Goal: Information Seeking & Learning: Learn about a topic

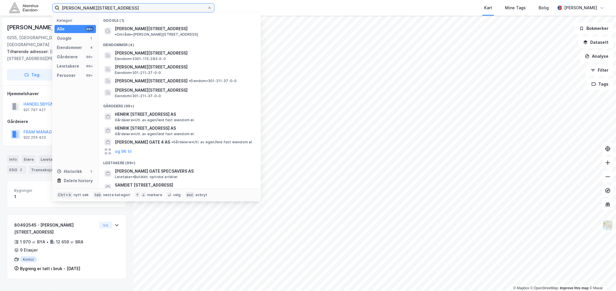
drag, startPoint x: 111, startPoint y: 6, endPoint x: 37, endPoint y: 6, distance: 74.8
click at [37, 6] on div "[PERSON_NAME][STREET_ADDRESS] Kategori Alle 99+ Google 1 Eiendommer 4 Gårdeiere…" at bounding box center [308, 8] width 616 height 16
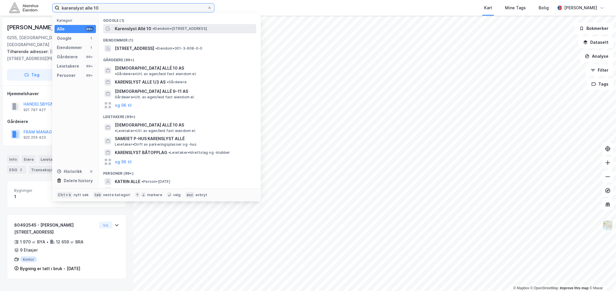
type input "karenslyst alle 10"
click at [159, 26] on span "• Eiendom • [STREET_ADDRESS]" at bounding box center [179, 28] width 55 height 5
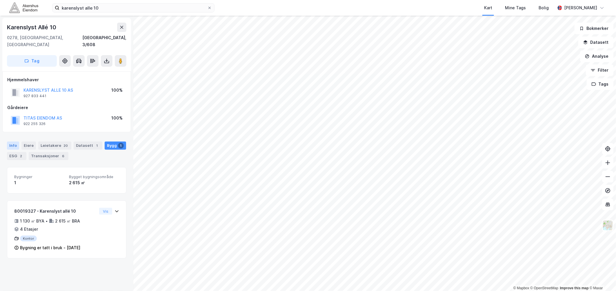
click at [13, 141] on div "Info" at bounding box center [13, 145] width 12 height 8
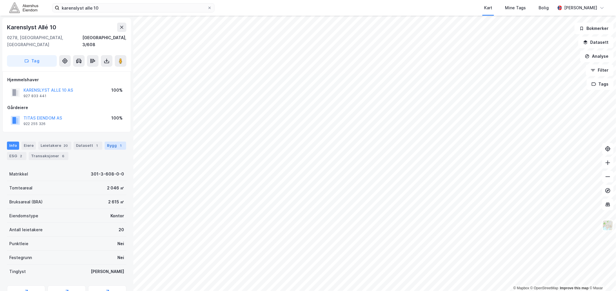
click at [112, 141] on div "Bygg 1" at bounding box center [115, 145] width 21 height 8
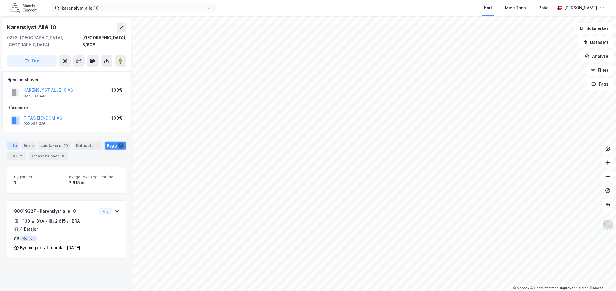
click at [9, 141] on div "Info" at bounding box center [13, 145] width 12 height 8
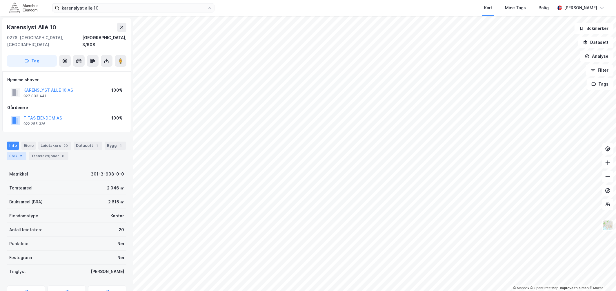
click at [15, 152] on div "ESG 2" at bounding box center [16, 156] width 19 height 8
